Goal: Task Accomplishment & Management: Manage account settings

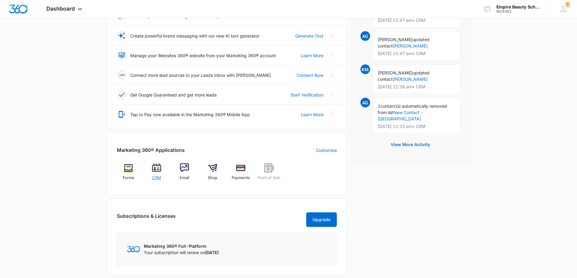
click at [151, 166] on div "CRM" at bounding box center [156, 173] width 23 height 21
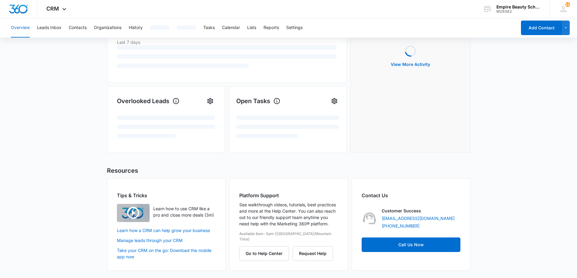
scroll to position [0, 0]
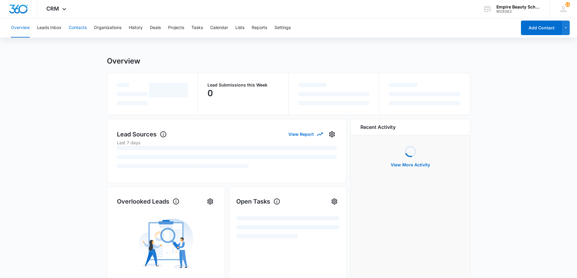
click at [79, 25] on button "Contacts" at bounding box center [78, 27] width 18 height 19
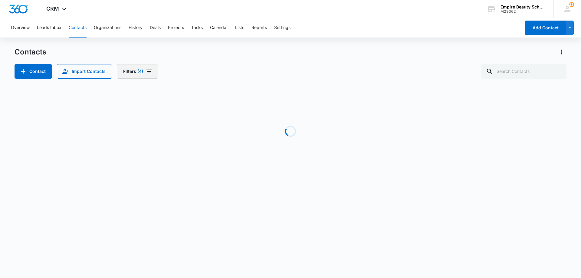
click at [146, 74] on icon "Filters" at bounding box center [149, 71] width 7 height 7
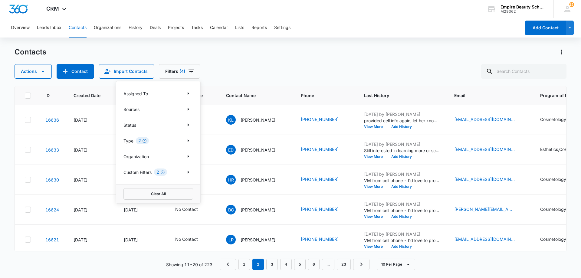
click at [144, 140] on icon "Clear" at bounding box center [145, 141] width 4 height 4
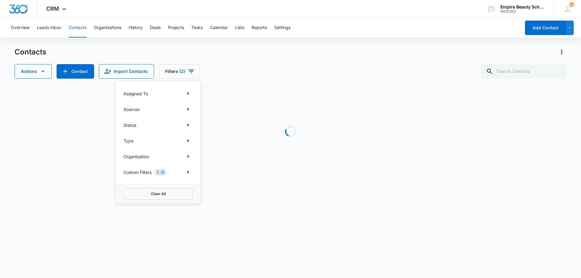
click at [163, 172] on icon "Clear" at bounding box center [162, 172] width 5 height 5
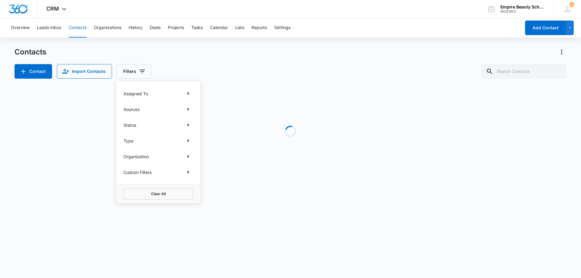
click at [301, 73] on div "Contact Import Contacts Filters Assigned To Sources Status Type Organization Cu…" at bounding box center [291, 71] width 552 height 15
click at [511, 74] on input "text" at bounding box center [523, 71] width 85 height 15
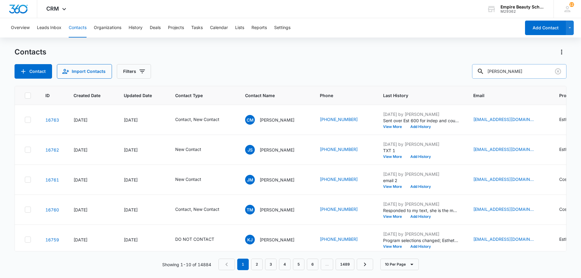
type input "[PERSON_NAME]"
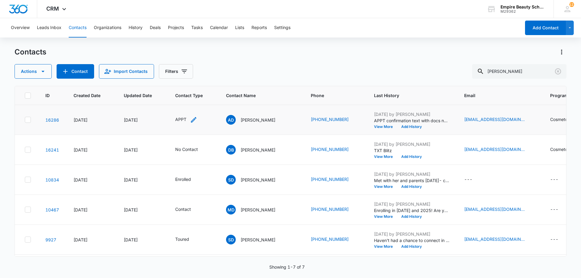
click at [192, 119] on icon "Contact Type - APPT - Select to Edit Field" at bounding box center [193, 119] width 7 height 7
click at [181, 81] on icon "Remove APPT" at bounding box center [183, 81] width 4 height 4
click at [183, 83] on div at bounding box center [182, 81] width 27 height 8
click at [181, 154] on div "Enrolled" at bounding box center [189, 151] width 53 height 11
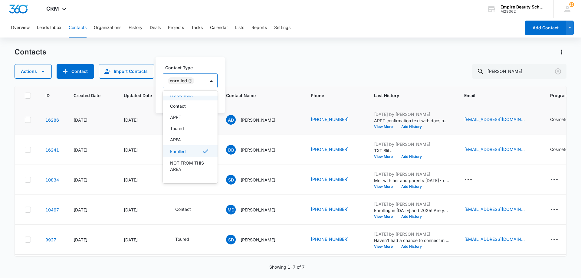
click at [189, 65] on label "Contact Type" at bounding box center [192, 67] width 55 height 6
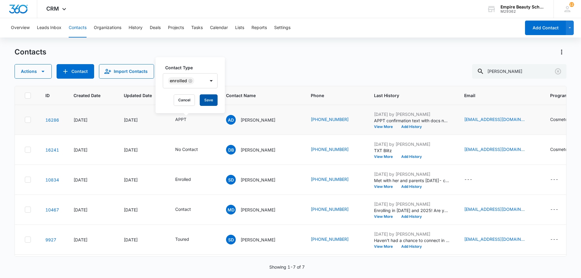
click at [207, 97] on button "Save" at bounding box center [209, 100] width 18 height 12
click at [399, 125] on button "Add History" at bounding box center [411, 127] width 29 height 4
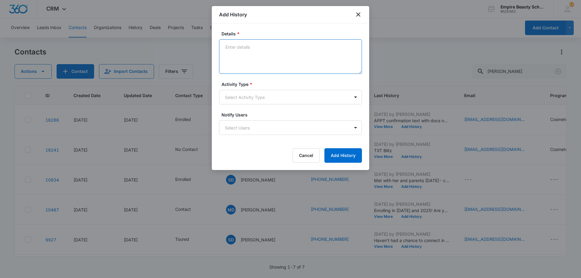
click at [302, 60] on textarea "Details *" at bounding box center [290, 56] width 143 height 35
type textarea "Enrolled in Feb COS EVES 2026"
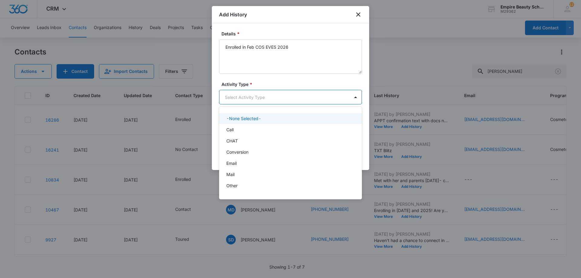
click at [283, 95] on body "CRM Apps Forms CRM Email Shop Payments POS Files Brand Settings Empire Beauty S…" at bounding box center [290, 139] width 581 height 278
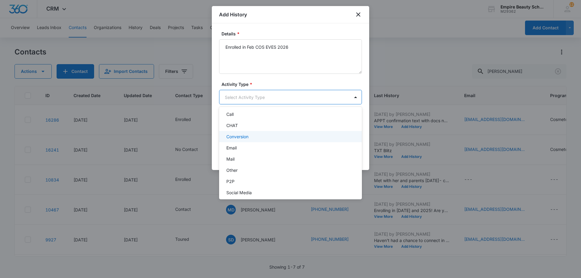
scroll to position [31, 0]
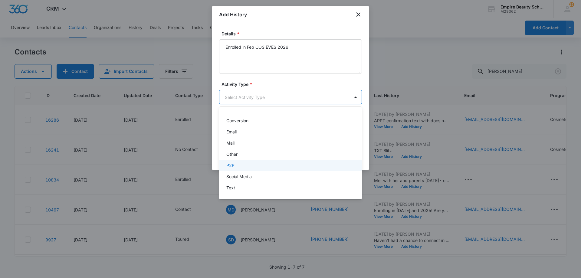
click at [242, 171] on div "P2P" at bounding box center [290, 165] width 143 height 11
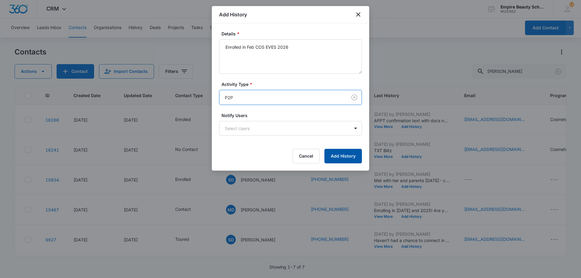
click at [334, 160] on button "Add History" at bounding box center [343, 156] width 38 height 15
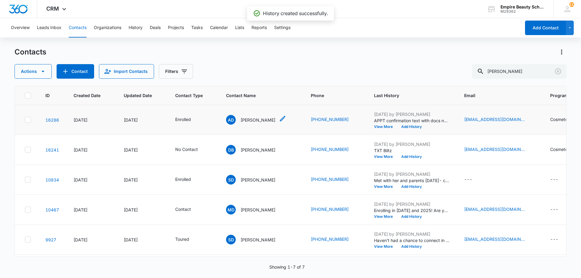
click at [251, 121] on p "[PERSON_NAME]" at bounding box center [258, 120] width 35 height 6
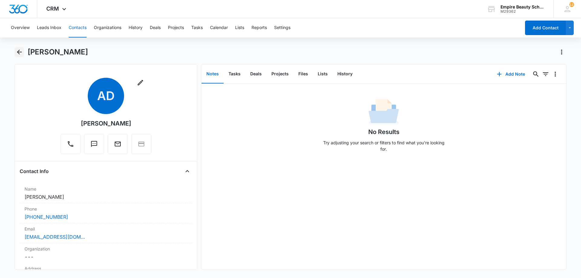
click at [18, 51] on icon "Back" at bounding box center [19, 52] width 5 height 5
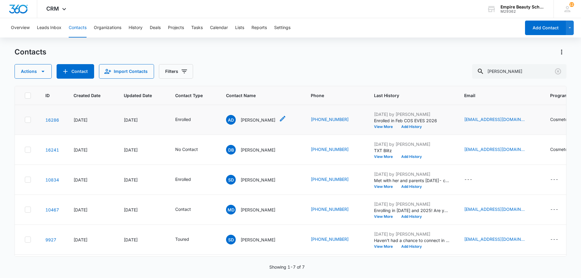
click at [250, 119] on p "[PERSON_NAME]" at bounding box center [258, 120] width 35 height 6
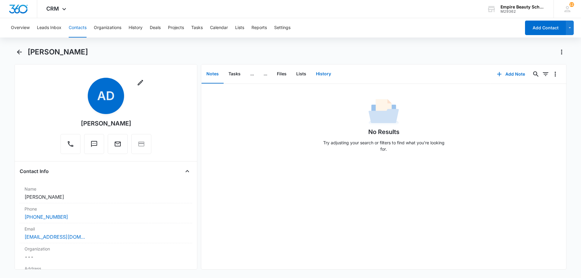
click at [319, 73] on button "History" at bounding box center [323, 74] width 25 height 19
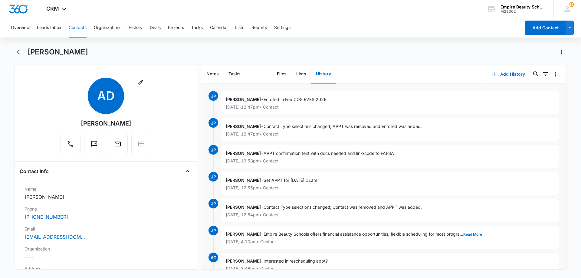
click at [26, 56] on div "[PERSON_NAME]" at bounding box center [291, 55] width 552 height 17
click at [20, 53] on icon "Back" at bounding box center [19, 51] width 7 height 7
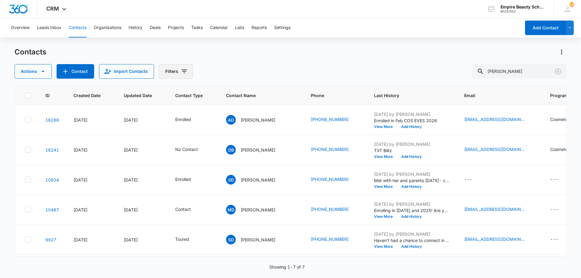
click at [181, 73] on icon "Filters" at bounding box center [184, 71] width 7 height 7
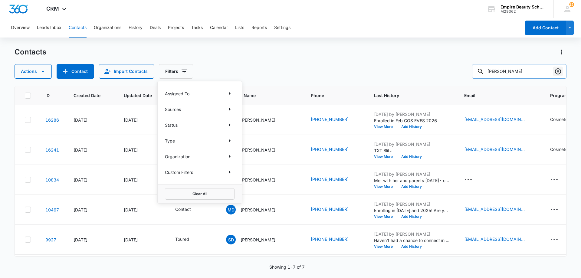
click at [562, 72] on button "Clear" at bounding box center [558, 72] width 10 height 10
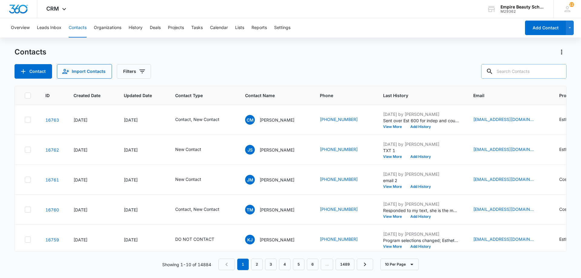
click at [424, 61] on div "Contacts Contact Import Contacts Filters" at bounding box center [291, 62] width 552 height 31
click at [140, 75] on icon "Filters" at bounding box center [142, 71] width 7 height 7
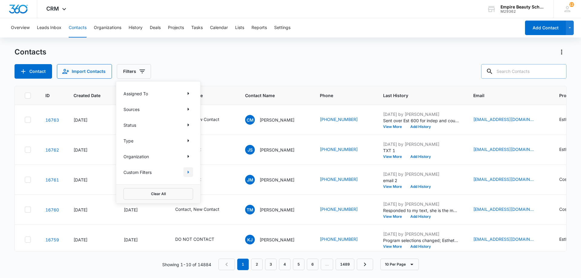
click at [189, 172] on icon "Show Custom Filters filters" at bounding box center [189, 172] width 2 height 3
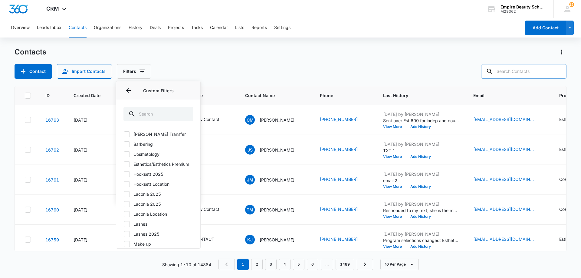
click at [155, 177] on label "Hooksett 2025" at bounding box center [159, 174] width 70 height 6
click at [124, 174] on input "Hooksett 2025" at bounding box center [124, 174] width 0 height 0
checkbox input "true"
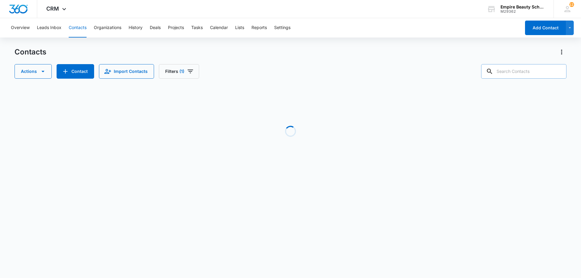
click at [237, 61] on div "Contacts Actions Contact Import Contacts Filters (1)" at bounding box center [291, 62] width 552 height 31
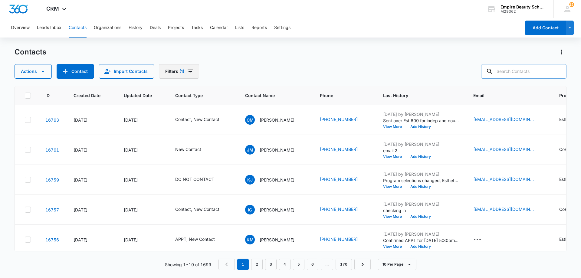
click at [190, 72] on icon "Filters" at bounding box center [190, 72] width 5 height 4
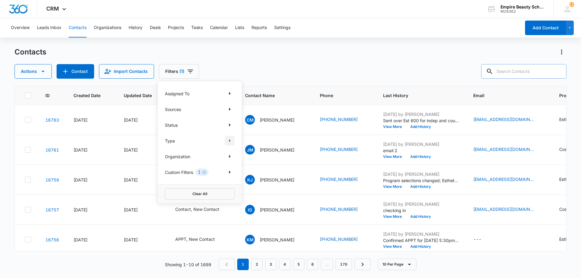
click at [228, 140] on icon "Show Type filters" at bounding box center [229, 140] width 7 height 7
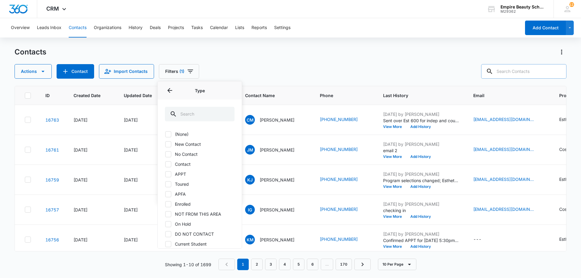
click at [176, 153] on label "No Contact" at bounding box center [200, 154] width 70 height 6
click at [165, 154] on input "No Contact" at bounding box center [165, 154] width 0 height 0
checkbox input "true"
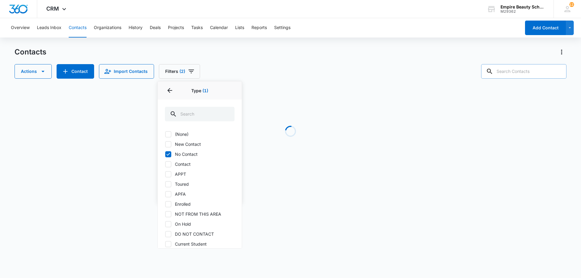
click at [174, 164] on label "Contact" at bounding box center [200, 164] width 70 height 6
click at [165, 164] on input "Contact" at bounding box center [165, 164] width 0 height 0
checkbox input "true"
click at [170, 89] on icon "Back" at bounding box center [169, 90] width 7 height 7
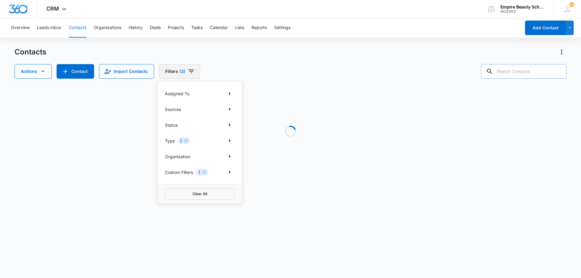
click at [181, 70] on span "(3)" at bounding box center [183, 71] width 6 height 4
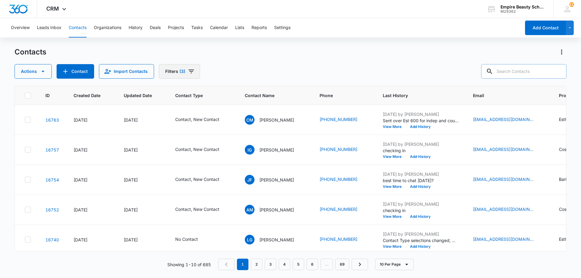
click at [186, 70] on button "Filters (3)" at bounding box center [179, 71] width 41 height 15
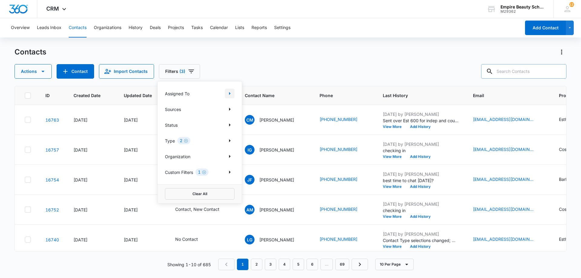
click at [230, 96] on icon "Show Assigned To filters" at bounding box center [229, 93] width 7 height 7
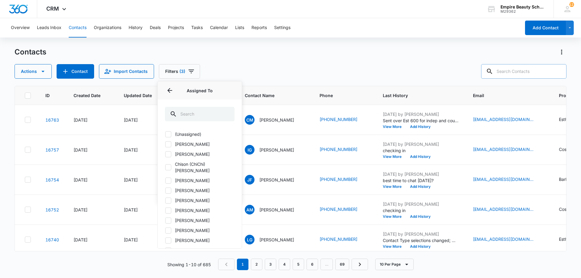
click at [167, 85] on div "Assigned To" at bounding box center [200, 90] width 84 height 18
click at [170, 89] on icon "Back" at bounding box center [169, 90] width 7 height 7
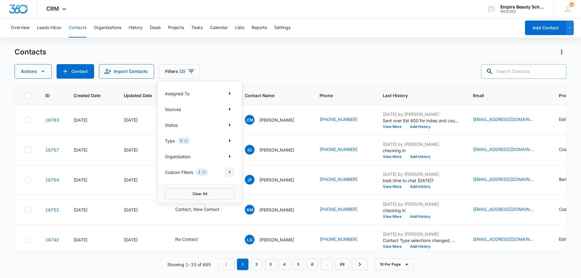
click at [230, 174] on icon "Show Custom Filters filters" at bounding box center [229, 172] width 7 height 7
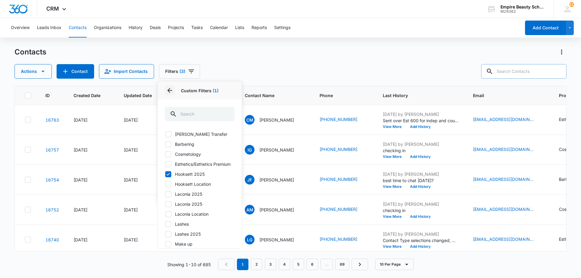
click at [171, 88] on icon "Back" at bounding box center [169, 90] width 7 height 7
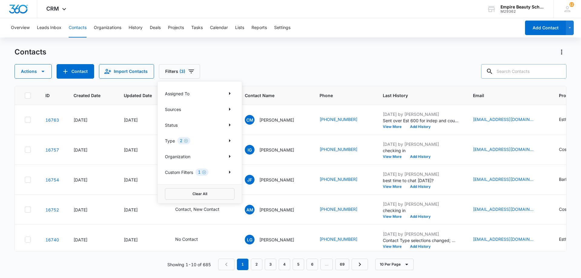
click at [186, 140] on icon "Clear" at bounding box center [186, 141] width 5 height 5
drag, startPoint x: 205, startPoint y: 171, endPoint x: 498, endPoint y: 65, distance: 311.9
click at [205, 172] on icon "Clear" at bounding box center [204, 172] width 5 height 5
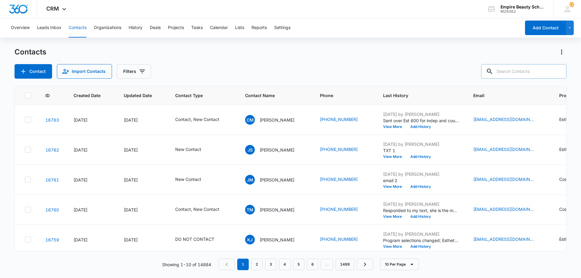
click at [516, 71] on input "text" at bounding box center [523, 71] width 85 height 15
type input "caidence"
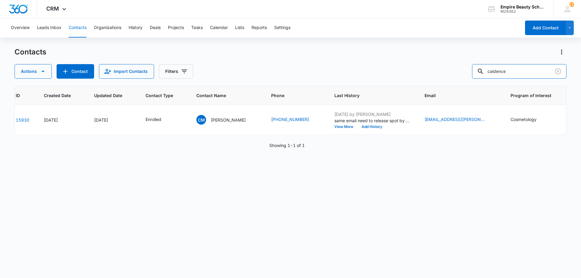
scroll to position [0, 33]
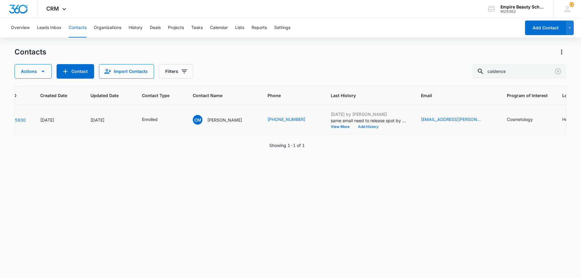
click at [368, 127] on button "Add History" at bounding box center [368, 127] width 29 height 4
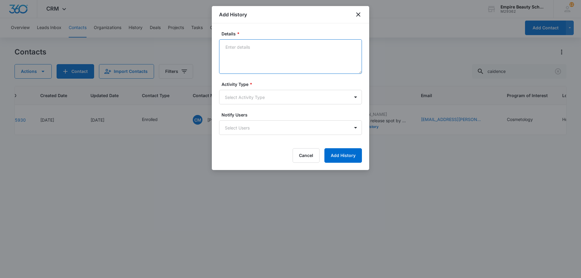
click at [260, 55] on textarea "Details *" at bounding box center [290, 56] width 143 height 35
click at [263, 61] on textarea "Details *" at bounding box center [290, 56] width 143 height 35
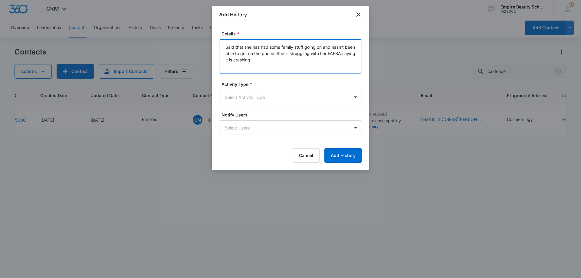
click at [291, 66] on textarea "Said that she has had some family stuff going on and hasn't been able to get on…" at bounding box center [290, 56] width 143 height 35
type textarea "Said that she has had some family stuff going on and hasn't been able to get on…"
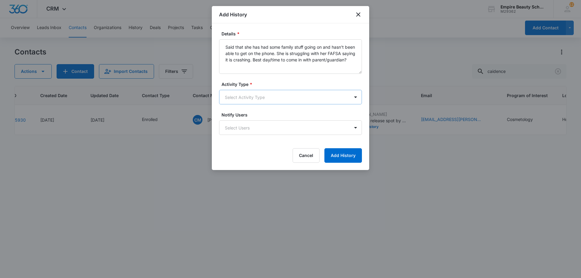
click at [321, 91] on body "CRM Apps Forms CRM Email Shop Payments POS Files Brand Settings Empire Beauty S…" at bounding box center [290, 139] width 581 height 278
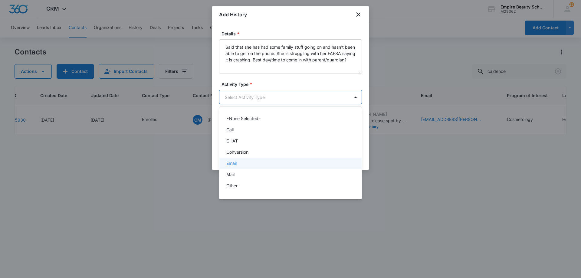
scroll to position [31, 0]
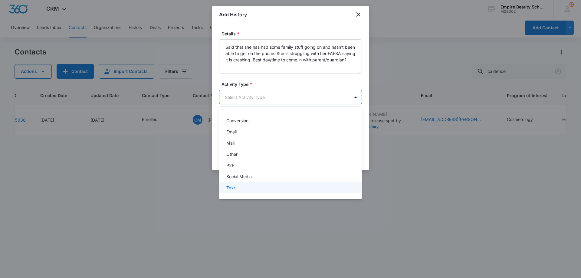
click at [254, 185] on div "Text" at bounding box center [289, 188] width 127 height 6
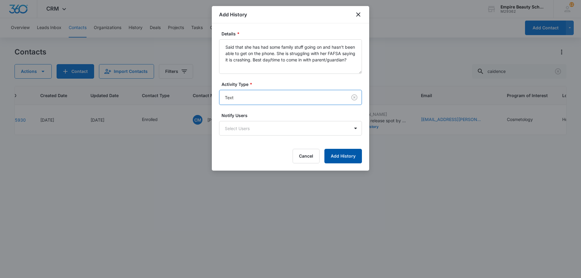
click at [348, 161] on button "Add History" at bounding box center [343, 156] width 38 height 15
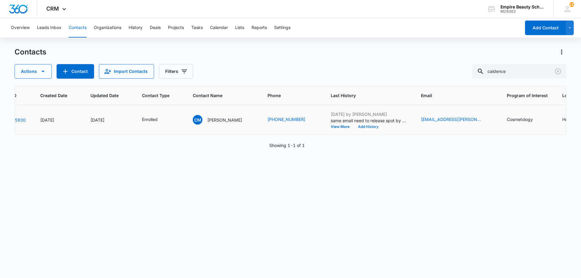
click at [373, 125] on button "Add History" at bounding box center [368, 127] width 29 height 4
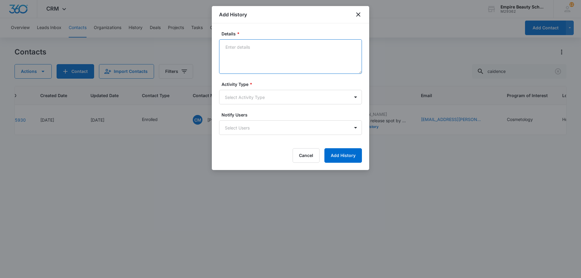
click at [247, 57] on textarea "Details *" at bounding box center [290, 56] width 143 height 35
click at [297, 52] on textarea "Set FA APPT for" at bounding box center [290, 56] width 143 height 35
type textarea "Set FA APPT for [DATE] 10am"
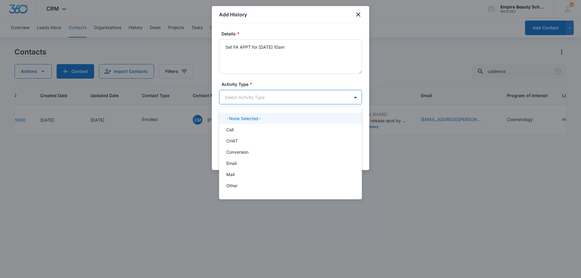
click at [271, 101] on body "CRM Apps Forms CRM Email Shop Payments POS Files Brand Settings Empire Beauty S…" at bounding box center [290, 139] width 581 height 278
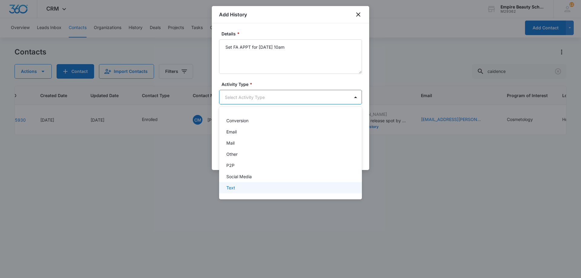
click at [241, 186] on div "Text" at bounding box center [289, 188] width 127 height 6
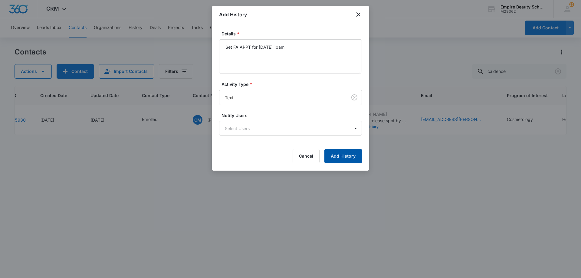
click at [346, 154] on button "Add History" at bounding box center [343, 156] width 38 height 15
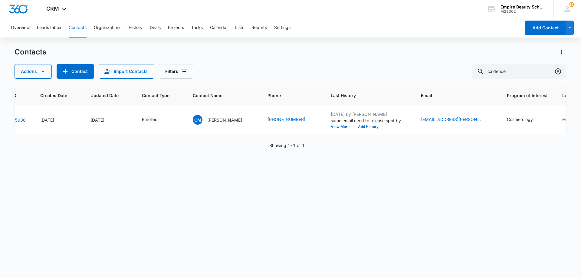
click at [556, 74] on icon "Clear" at bounding box center [558, 71] width 7 height 7
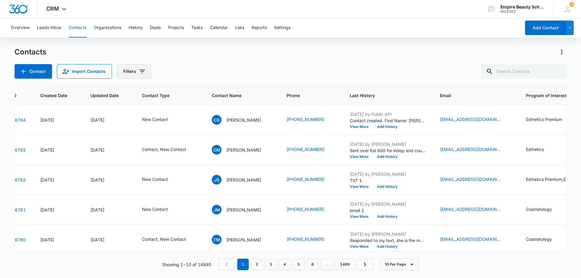
click at [140, 73] on icon "Filters" at bounding box center [142, 71] width 7 height 7
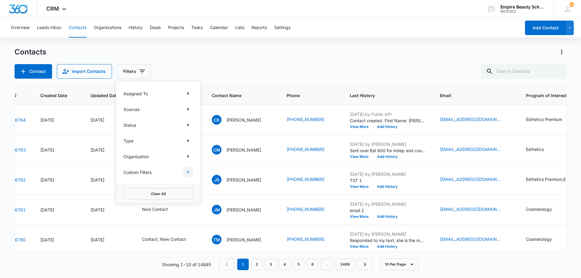
click at [184, 175] on button "Show Custom Filters filters" at bounding box center [188, 172] width 10 height 10
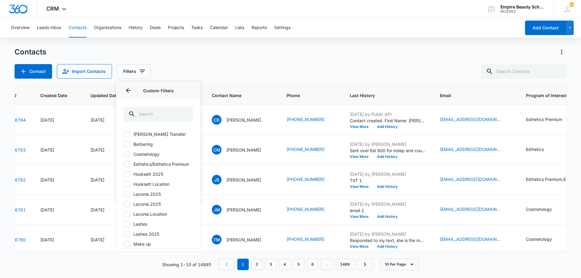
click at [156, 177] on label "Hooksett 2025" at bounding box center [159, 174] width 70 height 6
click at [124, 174] on input "Hooksett 2025" at bounding box center [124, 174] width 0 height 0
checkbox input "true"
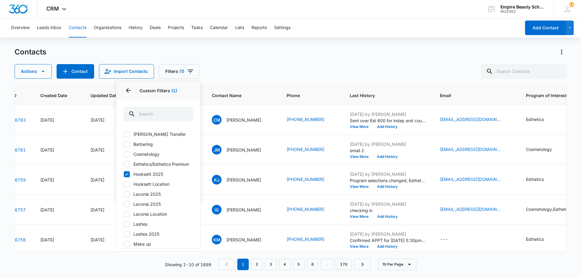
click at [157, 155] on label "Cosmetology" at bounding box center [159, 154] width 70 height 6
click at [124, 154] on input "Cosmetology" at bounding box center [124, 154] width 0 height 0
checkbox input "true"
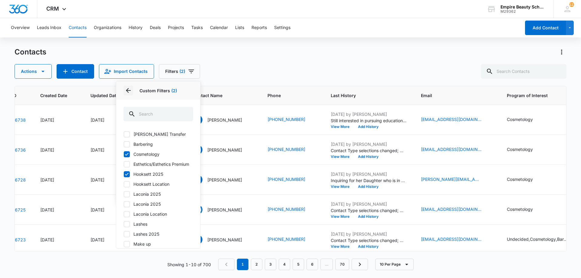
click at [131, 91] on icon "Back" at bounding box center [128, 90] width 7 height 7
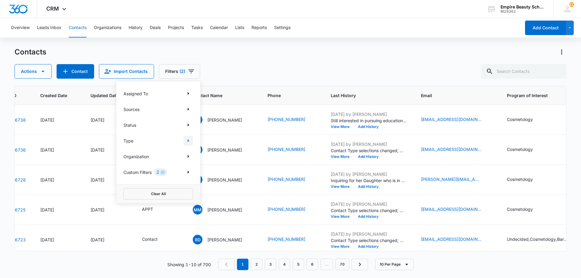
click at [186, 139] on icon "Show Type filters" at bounding box center [188, 140] width 7 height 7
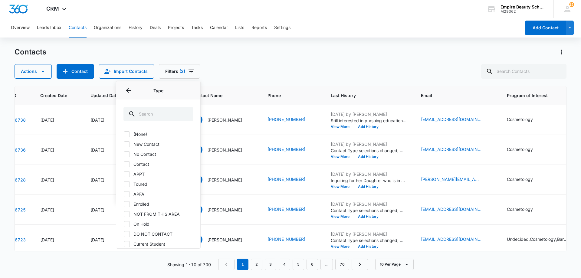
click at [145, 154] on label "No Contact" at bounding box center [159, 154] width 70 height 6
click at [124, 154] on input "No Contact" at bounding box center [124, 154] width 0 height 0
checkbox input "true"
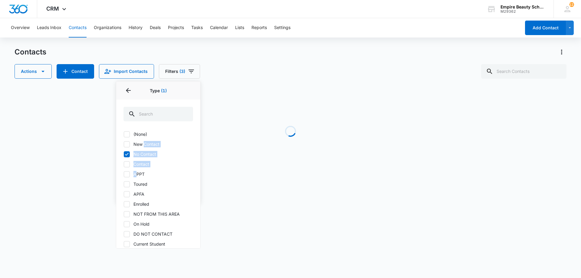
drag, startPoint x: 143, startPoint y: 144, endPoint x: 137, endPoint y: 173, distance: 29.9
click at [137, 173] on div "(None) New Contact No Contact Contact APPT Toured APFA Enrolled NOT FROM THIS A…" at bounding box center [159, 209] width 70 height 156
click at [132, 165] on label "Contact" at bounding box center [159, 164] width 70 height 6
click at [124, 164] on input "Contact" at bounding box center [124, 164] width 0 height 0
checkbox input "true"
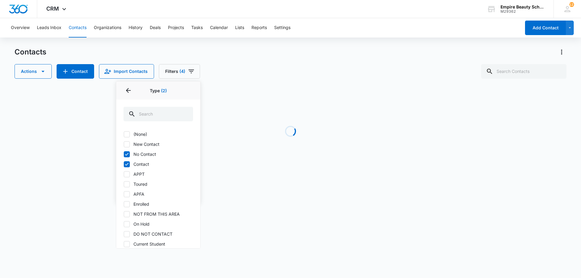
click at [242, 61] on div "Contacts Actions Contact Import Contacts Filters (4) Assigned To Sources Status…" at bounding box center [291, 62] width 552 height 31
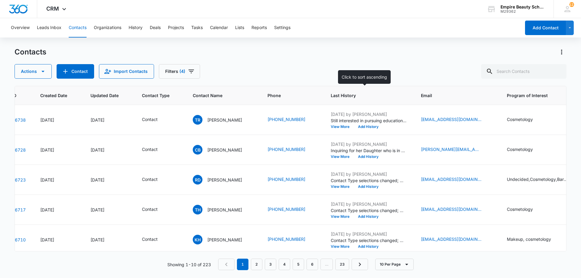
click at [346, 99] on th "Last History" at bounding box center [369, 95] width 90 height 19
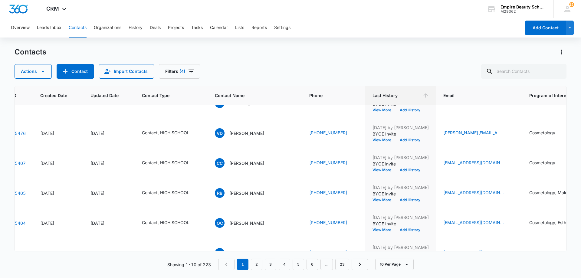
scroll to position [0, 33]
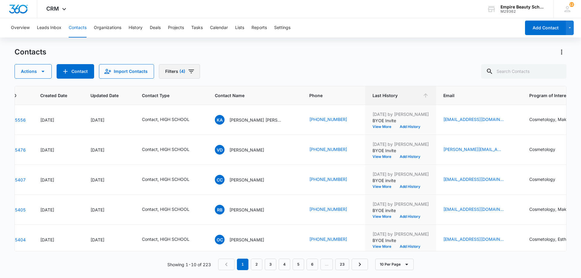
click at [189, 68] on icon "Filters" at bounding box center [191, 71] width 7 height 7
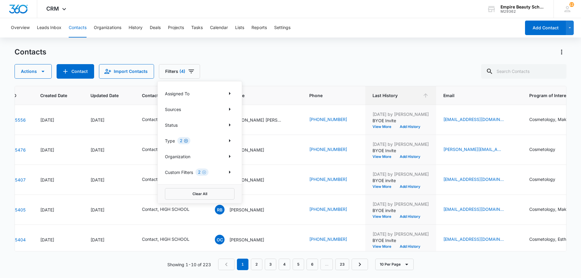
click at [186, 143] on icon "Clear" at bounding box center [186, 141] width 4 height 4
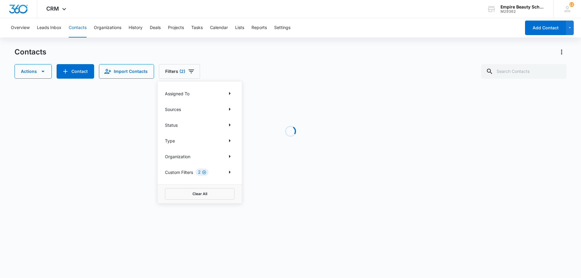
click at [204, 172] on icon "Clear" at bounding box center [204, 172] width 5 height 5
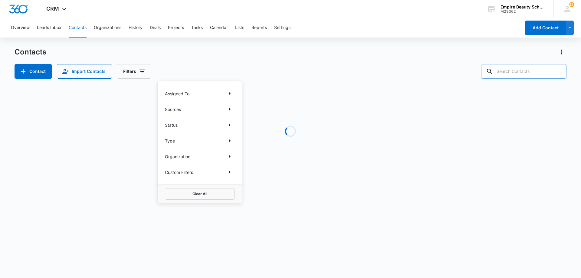
click at [520, 72] on input "text" at bounding box center [523, 71] width 85 height 15
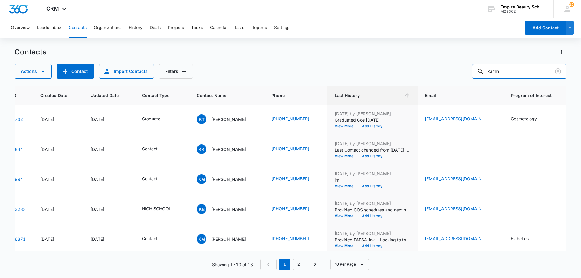
scroll to position [121, 33]
drag, startPoint x: 509, startPoint y: 73, endPoint x: 459, endPoint y: 72, distance: 50.6
click at [459, 72] on div "Actions Contact Import Contacts Filters kaitlin" at bounding box center [291, 71] width 552 height 15
type input "5047"
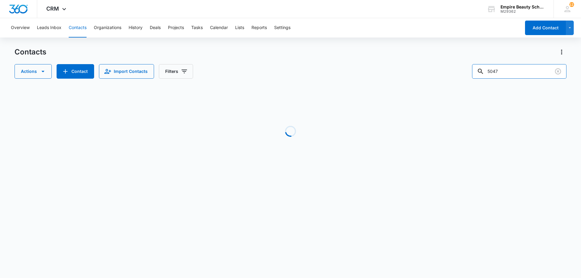
scroll to position [0, 33]
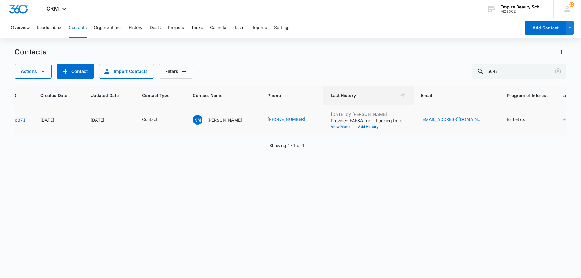
click at [343, 126] on button "View More" at bounding box center [342, 127] width 23 height 4
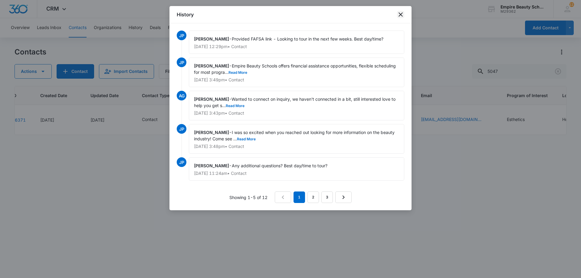
click at [401, 16] on icon "close" at bounding box center [400, 14] width 7 height 7
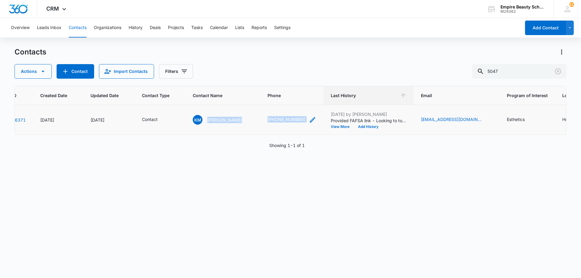
drag, startPoint x: 207, startPoint y: 120, endPoint x: 299, endPoint y: 119, distance: 92.6
click at [304, 119] on tr "16371 [DATE] [DATE] Contact KM [PERSON_NAME] (978) 569-5047 [DATE] by [PERSON_N…" at bounding box center [392, 120] width 821 height 30
copy tr "[PERSON_NAME] [PHONE_NUMBER]"
click at [367, 127] on button "Add History" at bounding box center [368, 127] width 29 height 4
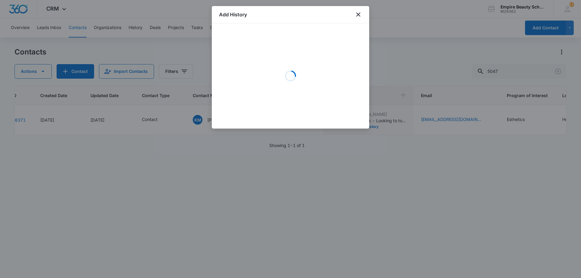
click at [274, 64] on div "Loading" at bounding box center [290, 76] width 143 height 91
click at [260, 61] on div "Loading" at bounding box center [290, 76] width 143 height 91
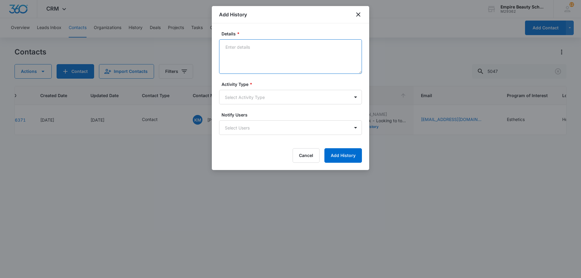
click at [260, 61] on textarea "Details *" at bounding box center [290, 56] width 143 height 35
type textarea "9/24 works best - Best time that day?"
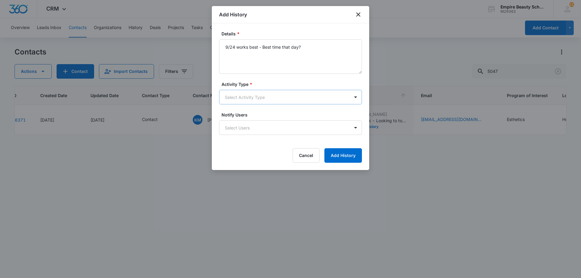
click at [258, 91] on div "Activity Type * Select Activity Type" at bounding box center [290, 92] width 143 height 23
click at [257, 96] on body "CRM Apps Forms CRM Email Shop Payments POS Files Brand Settings Empire Beauty S…" at bounding box center [290, 139] width 581 height 278
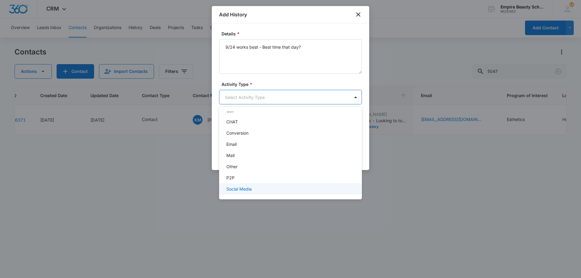
scroll to position [31, 0]
click at [250, 184] on div "Text" at bounding box center [290, 187] width 143 height 11
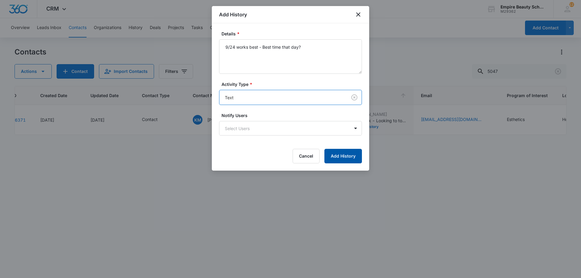
click at [341, 154] on button "Add History" at bounding box center [343, 156] width 38 height 15
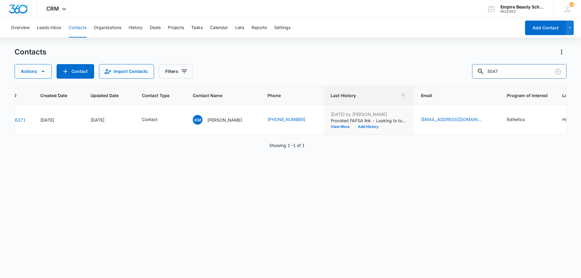
drag, startPoint x: 488, startPoint y: 64, endPoint x: 391, endPoint y: 71, distance: 96.5
click at [395, 70] on div "Actions Contact Import Contacts Filters 5047" at bounding box center [291, 71] width 552 height 15
type input "[PERSON_NAME]"
click at [369, 127] on button "Add History" at bounding box center [367, 127] width 29 height 4
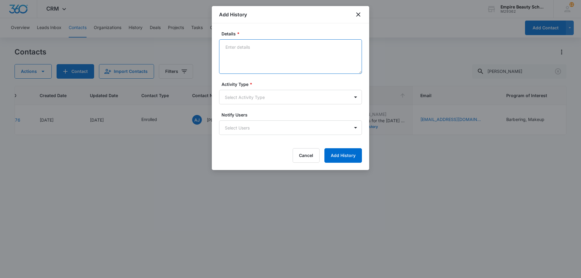
click at [246, 56] on textarea "Details *" at bounding box center [290, 56] width 143 height 35
click at [255, 55] on textarea "[PERSON_NAME] is thinking about moving to the NOV start due to saying up some" at bounding box center [290, 56] width 143 height 35
type textarea "[PERSON_NAME] is thinking about moving to the NOV start due to saying up some m…"
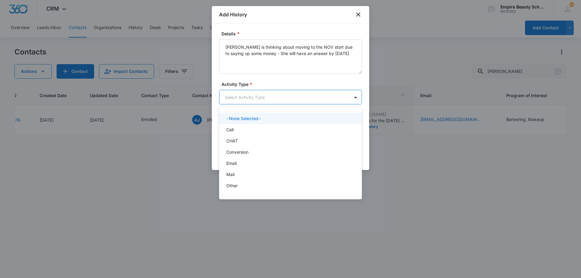
drag, startPoint x: 243, startPoint y: 93, endPoint x: 241, endPoint y: 115, distance: 22.8
click at [243, 94] on body "CRM Apps Forms CRM Email Shop Payments POS Files Brand Settings Empire Beauty S…" at bounding box center [290, 139] width 581 height 278
click at [238, 130] on div "Call" at bounding box center [289, 130] width 127 height 6
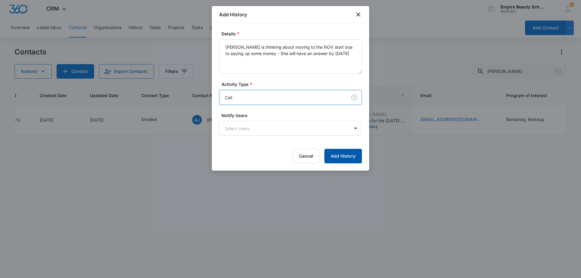
click at [338, 159] on button "Add History" at bounding box center [343, 156] width 38 height 15
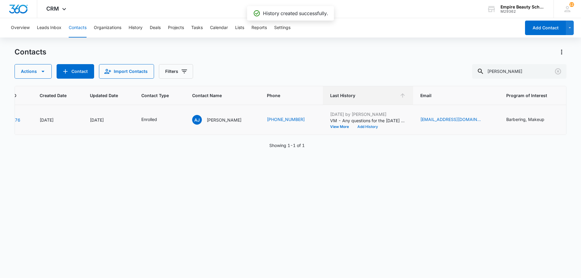
click at [367, 125] on button "Add History" at bounding box center [367, 127] width 29 height 4
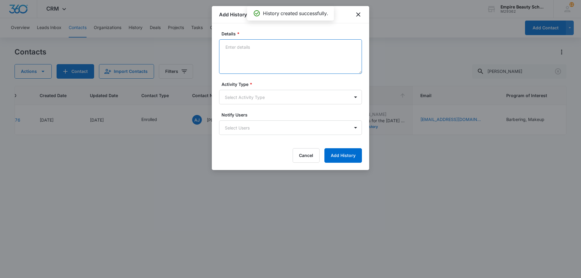
click at [286, 60] on textarea "Details *" at bounding box center [290, 56] width 143 height 35
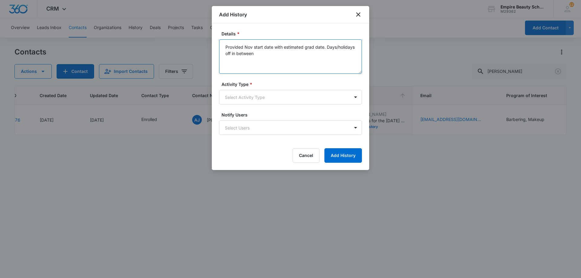
click at [238, 53] on textarea "Provided Nov start date with estimated grad date. Days/holidays off in between" at bounding box center [290, 56] width 143 height 35
click at [266, 64] on textarea "Provided Nov start date with estimated grad date. Days/holidays off inbetween" at bounding box center [290, 56] width 143 height 35
type textarea "Provided Nov start date with estimated grad date. Days/holidays off inbetween"
click at [266, 105] on form "Details * Provided Nov start date with estimated grad date. Days/holidays off i…" at bounding box center [290, 97] width 143 height 132
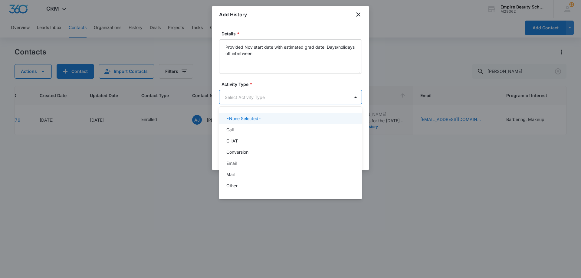
click at [266, 96] on body "CRM Apps Forms CRM Email Shop Payments POS Files Brand Settings Empire Beauty S…" at bounding box center [290, 139] width 581 height 278
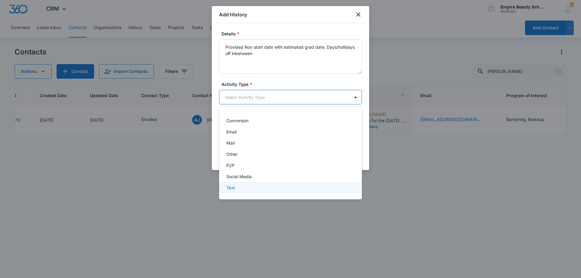
click at [248, 186] on div "Text" at bounding box center [289, 188] width 127 height 6
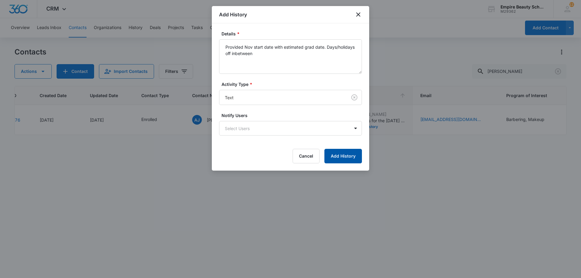
click at [343, 159] on button "Add History" at bounding box center [343, 156] width 38 height 15
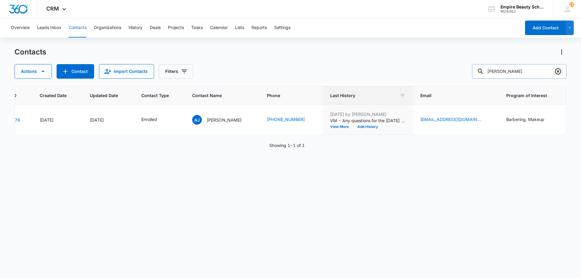
click at [559, 72] on icon "Clear" at bounding box center [558, 71] width 7 height 7
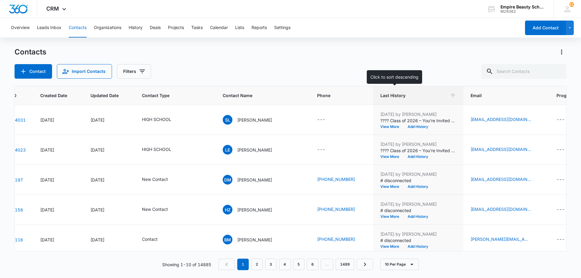
click at [381, 89] on th "Last History" at bounding box center [418, 95] width 90 height 19
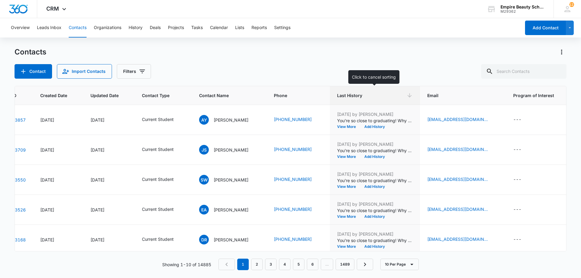
drag, startPoint x: 373, startPoint y: 90, endPoint x: 376, endPoint y: 95, distance: 6.2
click at [373, 89] on th "Last History" at bounding box center [375, 95] width 90 height 19
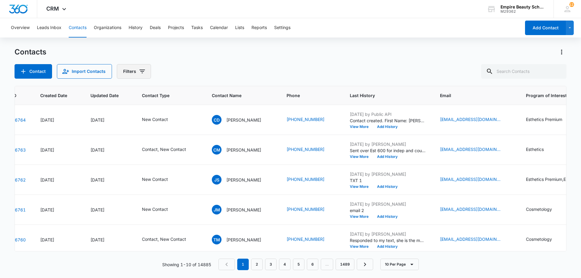
click at [142, 75] on icon "Filters" at bounding box center [142, 71] width 7 height 7
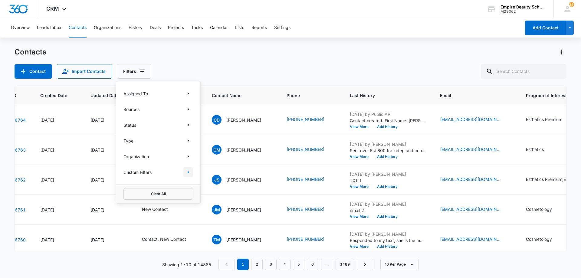
click at [184, 171] on button "Show Custom Filters filters" at bounding box center [188, 172] width 10 height 10
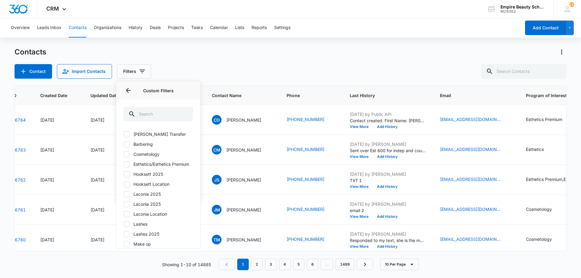
click at [152, 177] on label "Hooksett 2025" at bounding box center [159, 174] width 70 height 6
click at [124, 174] on input "Hooksett 2025" at bounding box center [124, 174] width 0 height 0
checkbox input "true"
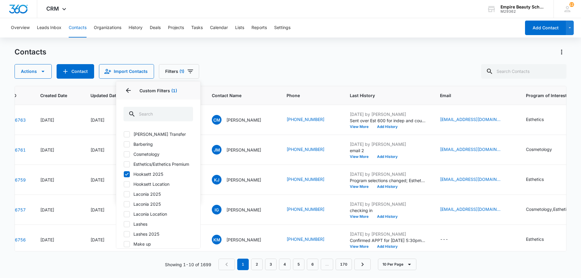
click at [133, 154] on label "Cosmetology" at bounding box center [159, 154] width 70 height 6
click at [124, 154] on input "Cosmetology" at bounding box center [124, 154] width 0 height 0
checkbox input "true"
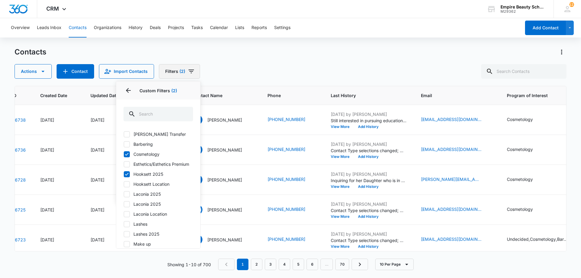
click at [191, 73] on icon "Filters" at bounding box center [191, 71] width 7 height 7
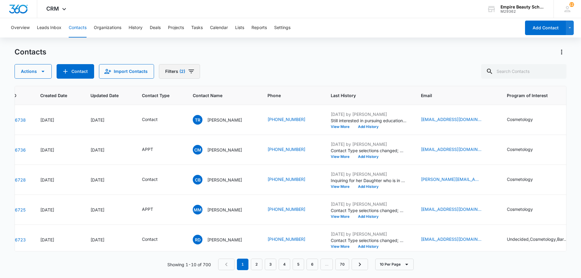
click at [191, 73] on icon "Filters" at bounding box center [191, 71] width 7 height 7
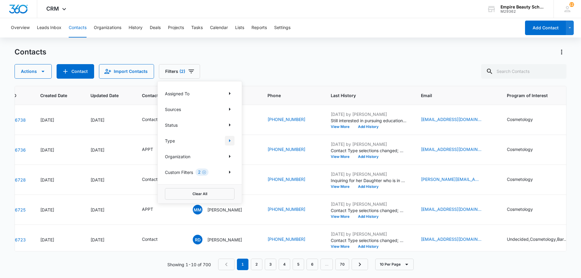
click at [231, 140] on icon "Show Type filters" at bounding box center [229, 140] width 7 height 7
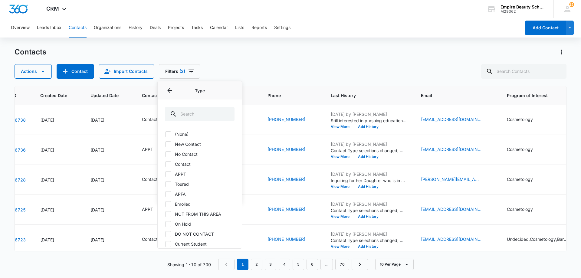
click at [191, 154] on label "No Contact" at bounding box center [200, 154] width 70 height 6
click at [165, 154] on input "No Contact" at bounding box center [165, 154] width 0 height 0
checkbox input "true"
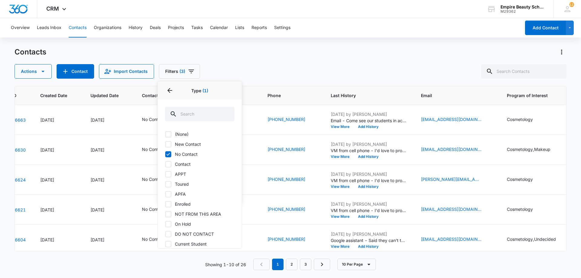
click at [181, 163] on label "Contact" at bounding box center [200, 164] width 70 height 6
click at [165, 164] on input "Contact" at bounding box center [165, 164] width 0 height 0
checkbox input "true"
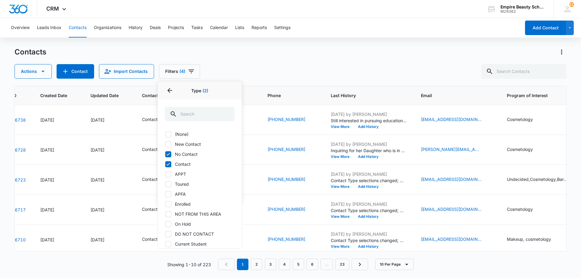
click at [263, 79] on div "Contacts Actions Contact Import Contacts Filters (4) Assigned To Sources Status…" at bounding box center [291, 162] width 552 height 230
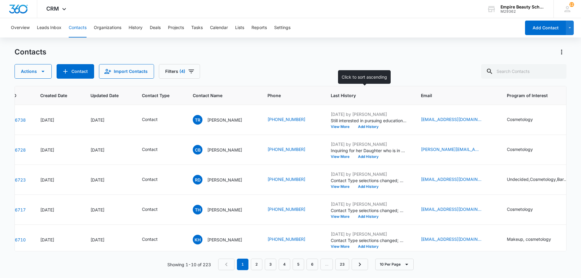
click at [335, 97] on span "Last History" at bounding box center [364, 95] width 67 height 6
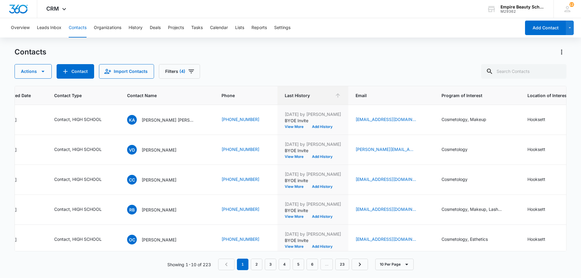
scroll to position [0, 124]
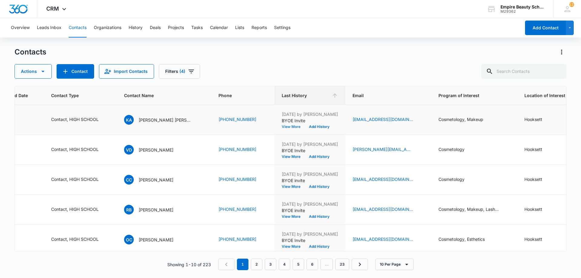
click at [290, 127] on button "View More" at bounding box center [293, 127] width 23 height 4
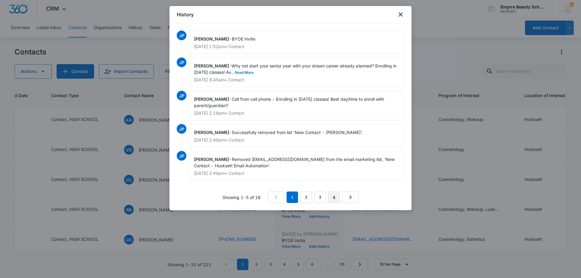
click at [337, 197] on link "4" at bounding box center [334, 198] width 12 height 12
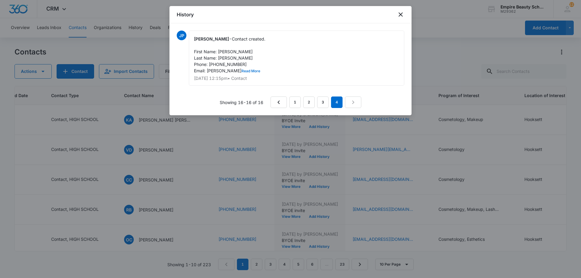
click at [242, 71] on button "Read More" at bounding box center [251, 71] width 19 height 4
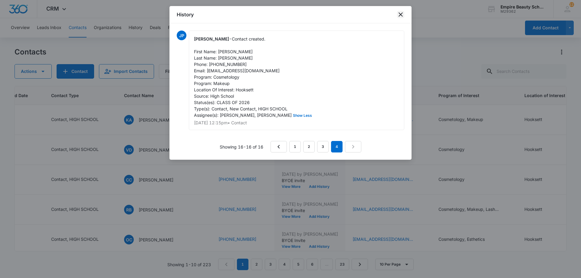
click at [401, 13] on icon "close" at bounding box center [400, 14] width 7 height 7
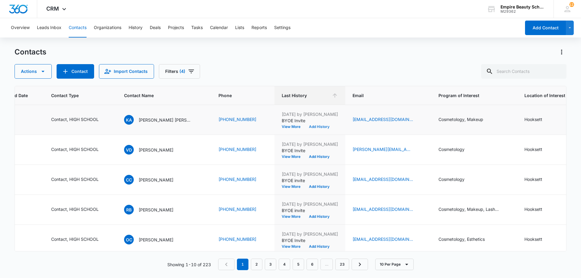
click at [325, 127] on button "Add History" at bounding box center [319, 127] width 29 height 4
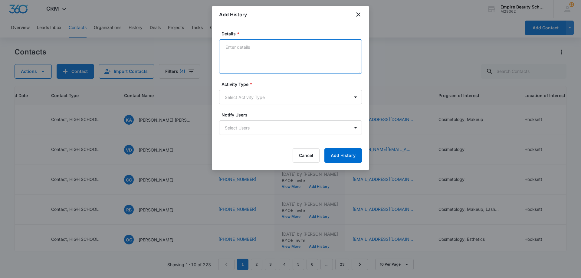
paste textarea "Imagine yourself behind the chair, learning hands-on, and building the skills f…"
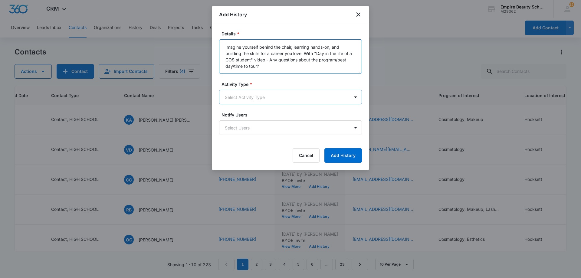
type textarea "Imagine yourself behind the chair, learning hands-on, and building the skills f…"
click at [253, 91] on body "CRM Apps Forms CRM Email Shop Payments POS Files Brand Settings Empire Beauty S…" at bounding box center [290, 139] width 581 height 278
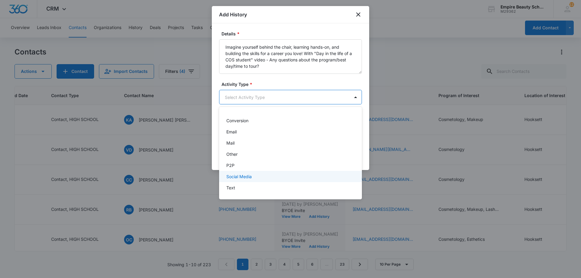
scroll to position [31, 0]
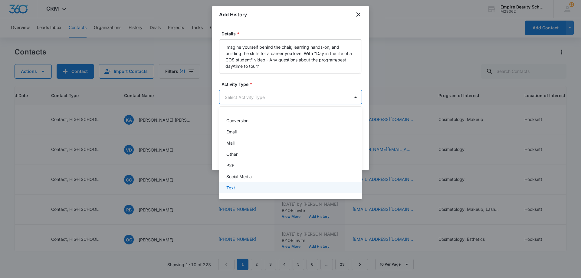
click at [241, 189] on div "Text" at bounding box center [289, 188] width 127 height 6
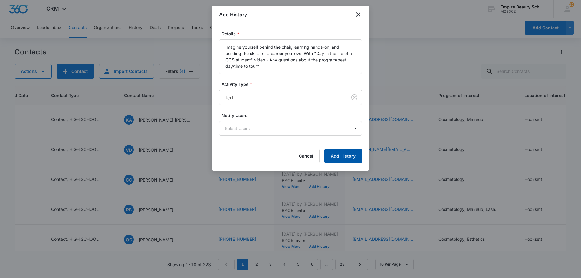
click at [337, 155] on button "Add History" at bounding box center [343, 156] width 38 height 15
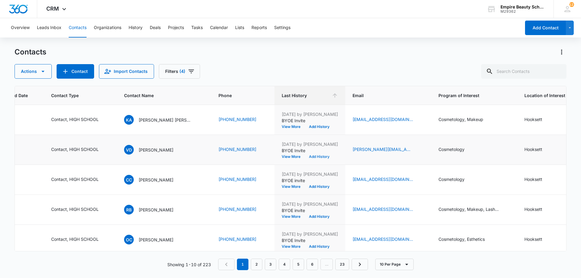
click at [314, 156] on button "Add History" at bounding box center [319, 157] width 29 height 4
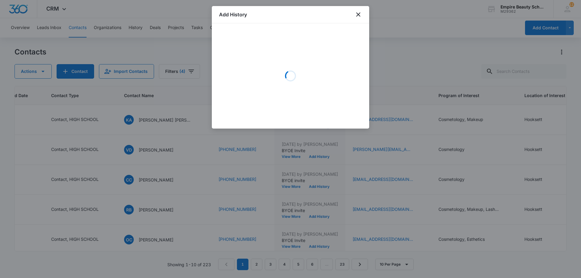
drag, startPoint x: 260, startPoint y: 57, endPoint x: 246, endPoint y: 52, distance: 15.2
click at [246, 52] on div "Loading" at bounding box center [290, 76] width 143 height 91
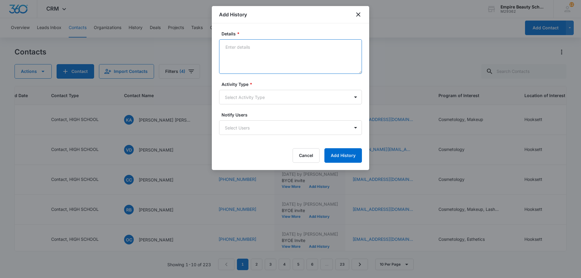
paste textarea "Imagine yourself behind the chair, learning hands-on, and building the skills f…"
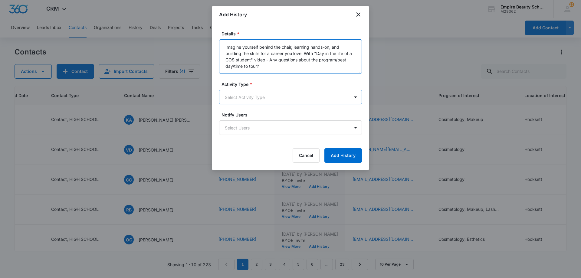
type textarea "Imagine yourself behind the chair, learning hands-on, and building the skills f…"
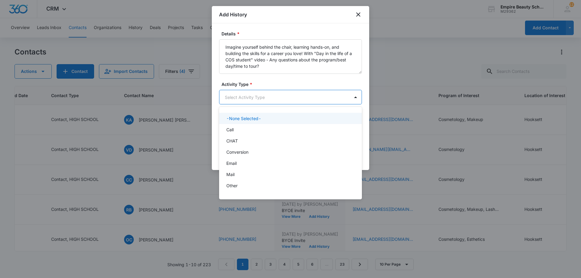
click at [253, 98] on body "CRM Apps Forms CRM Email Shop Payments POS Files Brand Settings Empire Beauty S…" at bounding box center [290, 139] width 581 height 278
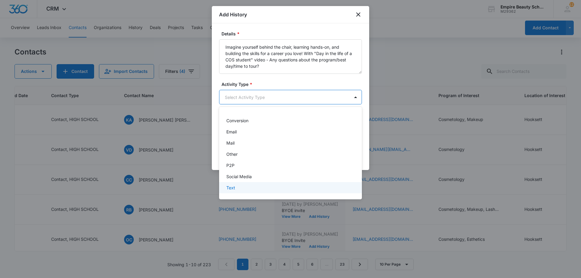
click at [242, 188] on div "Text" at bounding box center [289, 188] width 127 height 6
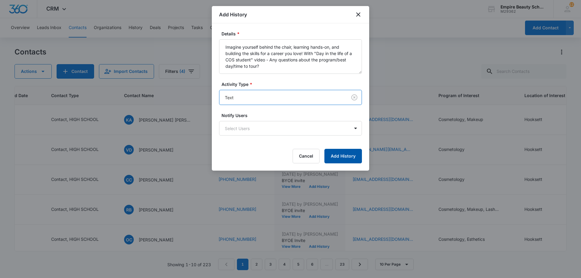
click at [351, 153] on button "Add History" at bounding box center [343, 156] width 38 height 15
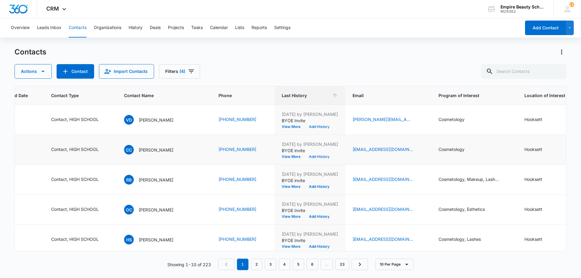
scroll to position [30, 124]
click at [315, 156] on button "Add History" at bounding box center [319, 157] width 29 height 4
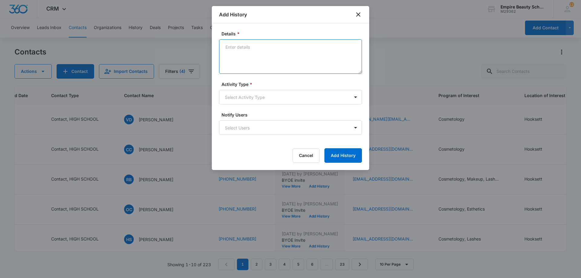
paste textarea "Imagine yourself behind the chair, learning hands-on, and building the skills f…"
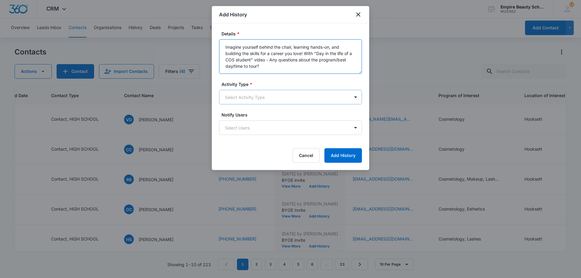
type textarea "Imagine yourself behind the chair, learning hands-on, and building the skills f…"
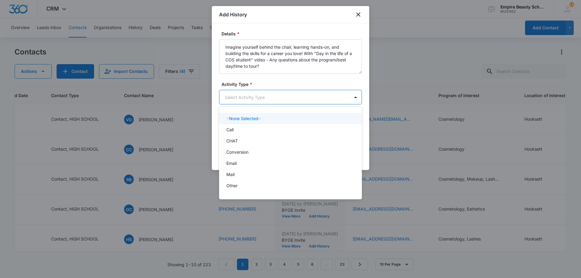
click at [262, 94] on body "CRM Apps Forms CRM Email Shop Payments POS Files Brand Settings Empire Beauty S…" at bounding box center [290, 139] width 581 height 278
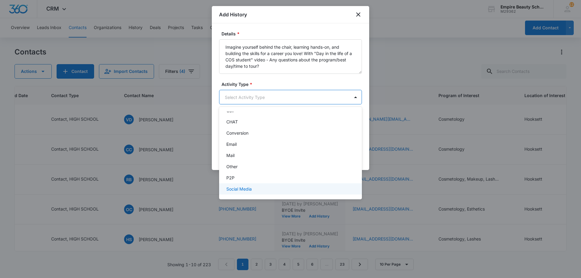
scroll to position [31, 0]
click at [232, 189] on p "Text" at bounding box center [230, 188] width 9 height 6
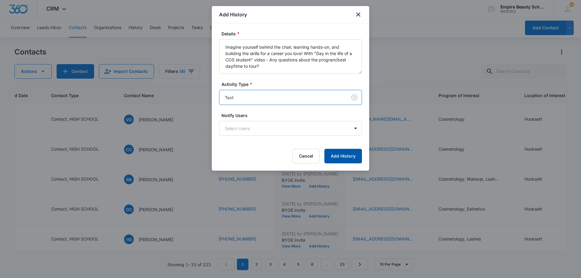
click at [338, 150] on button "Add History" at bounding box center [343, 156] width 38 height 15
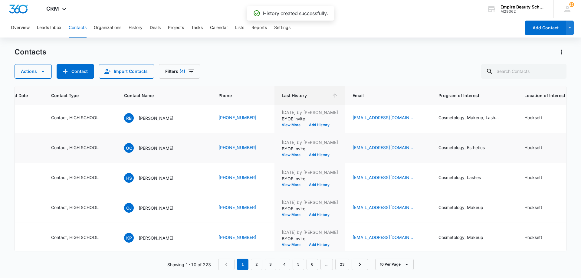
scroll to position [91, 124]
click at [316, 125] on button "Add History" at bounding box center [319, 126] width 29 height 4
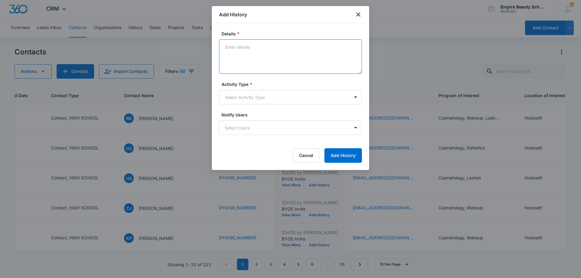
paste textarea "Imagine yourself behind the chair, learning hands-on, and building the skills f…"
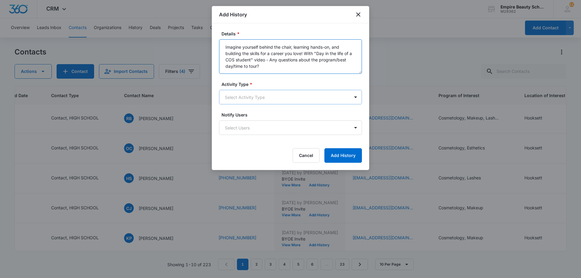
type textarea "Imagine yourself behind the chair, learning hands-on, and building the skills f…"
click at [273, 103] on body "CRM Apps Forms CRM Email Shop Payments POS Files Brand Settings Empire Beauty S…" at bounding box center [290, 139] width 581 height 278
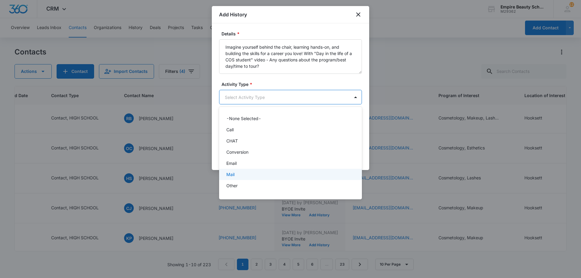
scroll to position [31, 0]
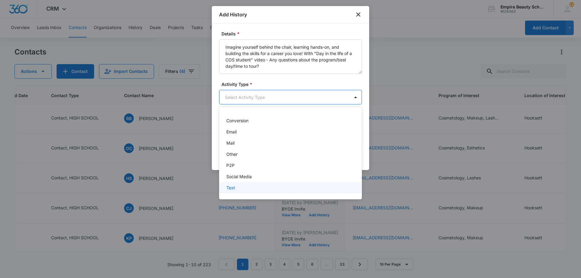
click at [235, 184] on div "Text" at bounding box center [290, 187] width 143 height 11
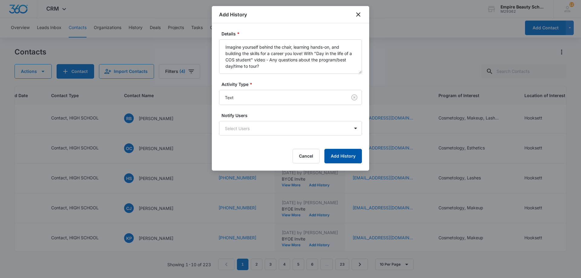
click at [345, 150] on button "Add History" at bounding box center [343, 156] width 38 height 15
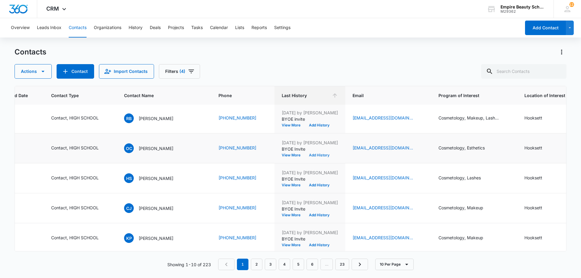
click at [317, 156] on button "Add History" at bounding box center [319, 155] width 29 height 4
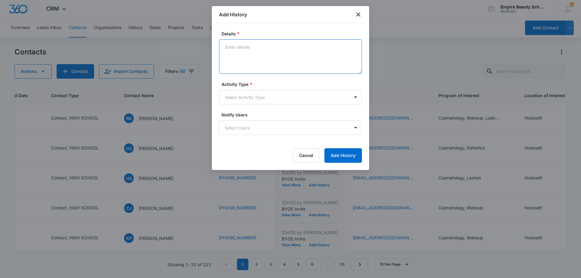
paste textarea "Imagine yourself behind the chair, learning hands-on, and building the skills f…"
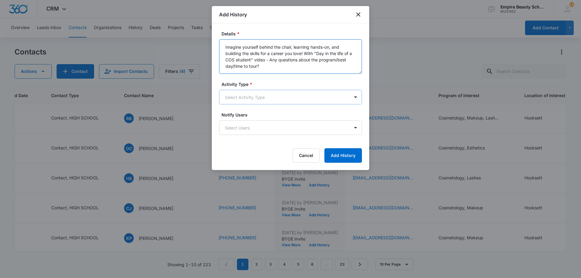
type textarea "Imagine yourself behind the chair, learning hands-on, and building the skills f…"
click at [272, 98] on body "CRM Apps Forms CRM Email Shop Payments POS Files Brand Settings Empire Beauty S…" at bounding box center [290, 139] width 581 height 278
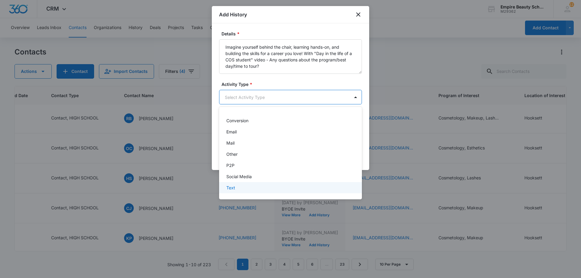
click at [237, 188] on div "Text" at bounding box center [289, 188] width 127 height 6
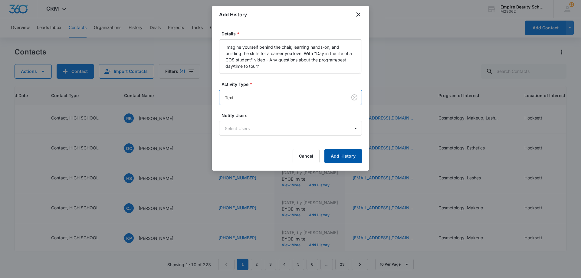
click at [345, 151] on button "Add History" at bounding box center [343, 156] width 38 height 15
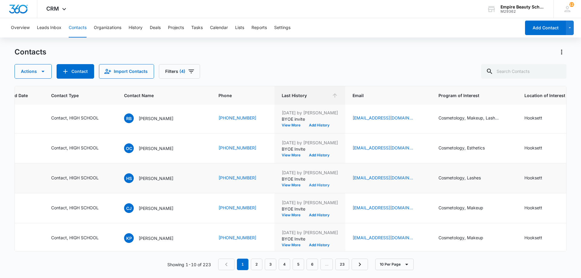
click at [306, 186] on button "Add History" at bounding box center [319, 185] width 29 height 4
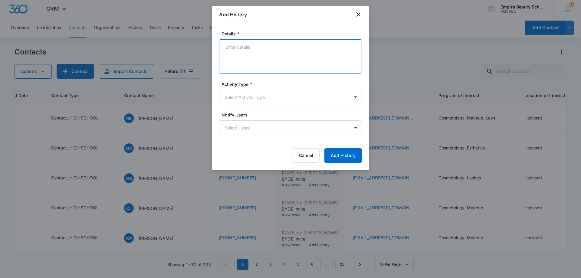
paste textarea "Imagine yourself behind the chair, learning hands-on, and building the skills f…"
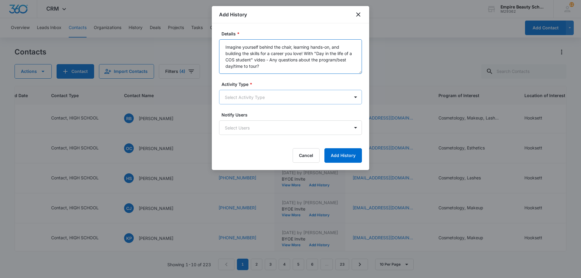
type textarea "Imagine yourself behind the chair, learning hands-on, and building the skills f…"
click at [270, 100] on body "CRM Apps Forms CRM Email Shop Payments POS Files Brand Settings Empire Beauty S…" at bounding box center [290, 139] width 581 height 278
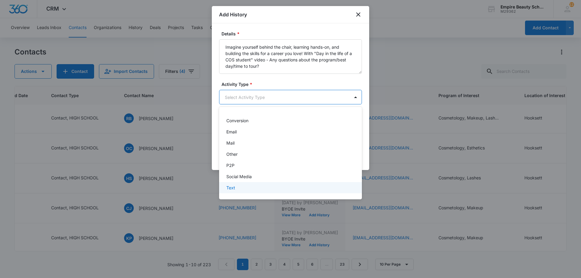
click at [236, 188] on div "Text" at bounding box center [289, 188] width 127 height 6
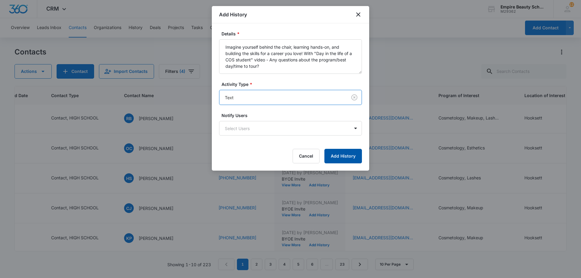
click at [348, 154] on button "Add History" at bounding box center [343, 156] width 38 height 15
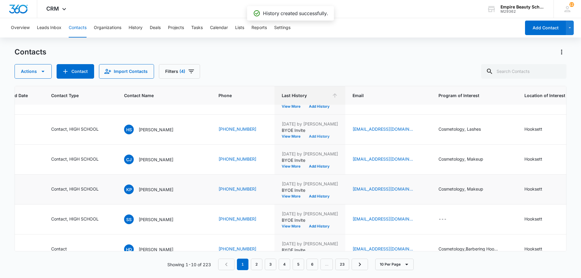
scroll to position [158, 124]
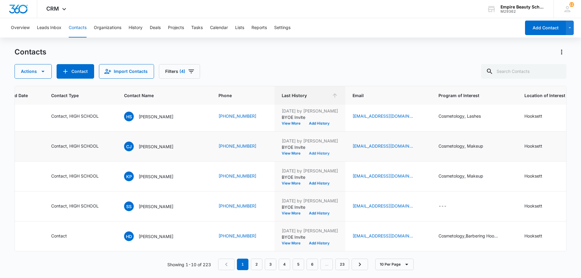
click at [318, 152] on button "Add History" at bounding box center [319, 154] width 29 height 4
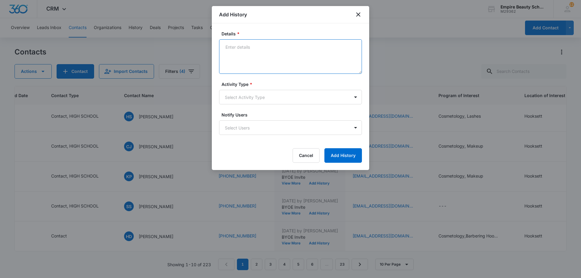
paste textarea "Imagine yourself behind the chair, learning hands-on, and building the skills f…"
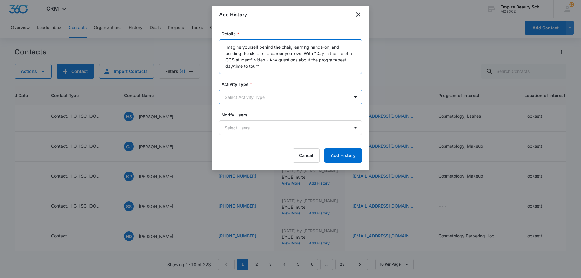
type textarea "Imagine yourself behind the chair, learning hands-on, and building the skills f…"
click at [283, 97] on body "CRM Apps Forms CRM Email Shop Payments POS Files Brand Settings Empire Beauty S…" at bounding box center [290, 139] width 581 height 278
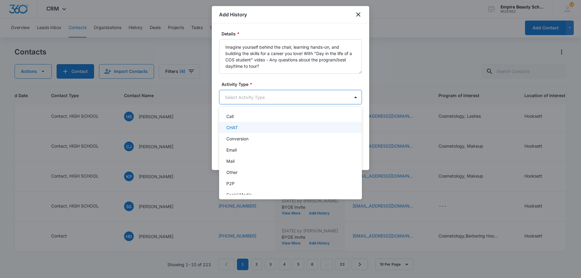
scroll to position [31, 0]
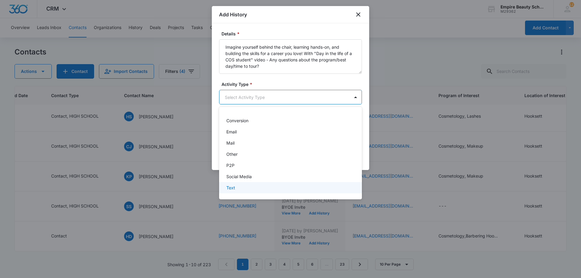
click at [255, 185] on div "Text" at bounding box center [289, 188] width 127 height 6
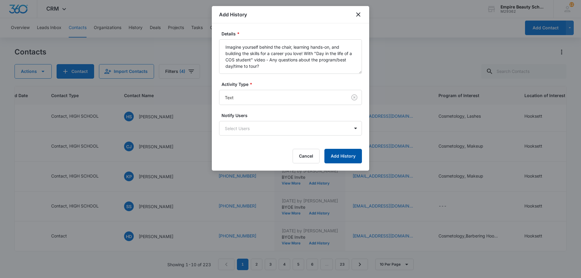
click at [340, 155] on button "Add History" at bounding box center [343, 156] width 38 height 15
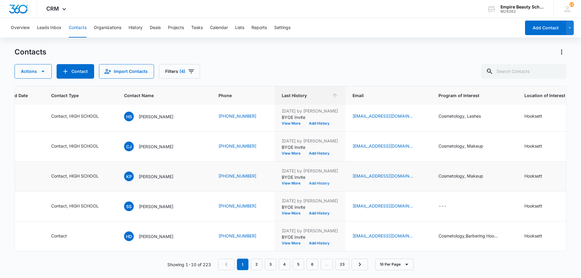
click at [310, 182] on button "Add History" at bounding box center [319, 184] width 29 height 4
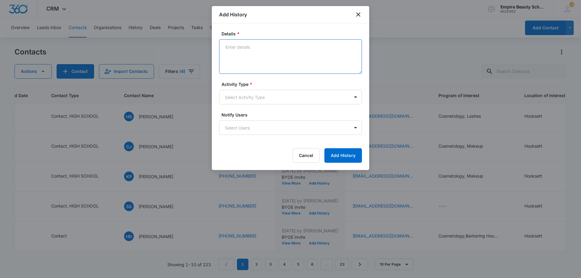
paste textarea "Imagine yourself behind the chair, learning hands-on, and building the skills f…"
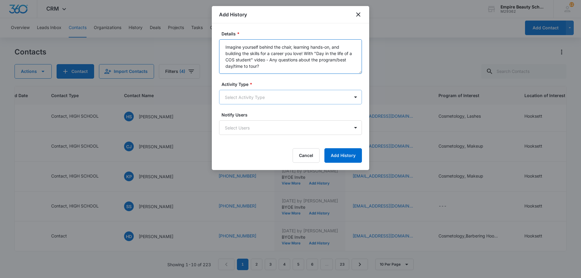
type textarea "Imagine yourself behind the chair, learning hands-on, and building the skills f…"
click at [252, 95] on body "CRM Apps Forms CRM Email Shop Payments POS Files Brand Settings Empire Beauty S…" at bounding box center [290, 139] width 581 height 278
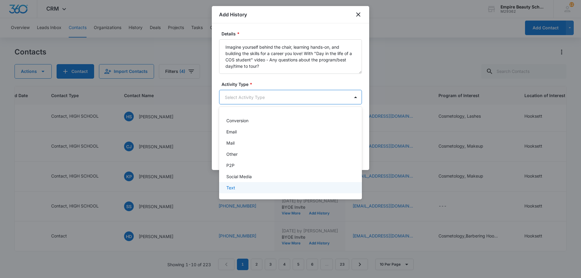
click at [249, 188] on div "Text" at bounding box center [289, 188] width 127 height 6
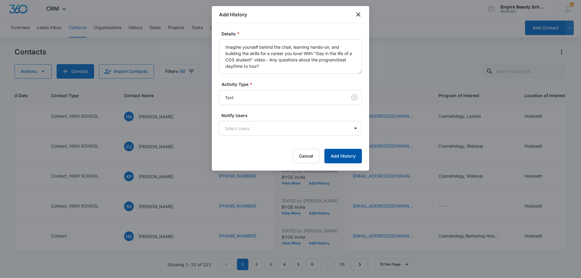
click at [352, 159] on button "Add History" at bounding box center [343, 156] width 38 height 15
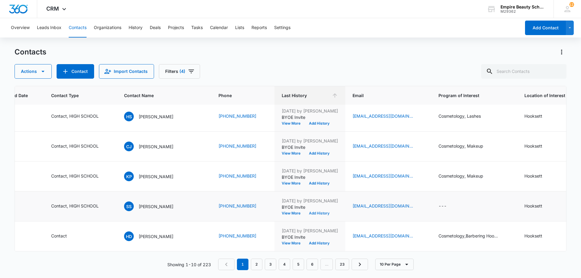
click at [307, 212] on button "Add History" at bounding box center [319, 214] width 29 height 4
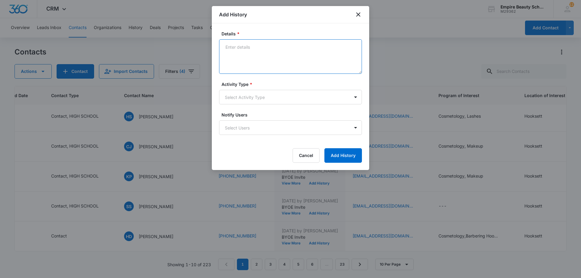
paste textarea "Imagine yourself behind the chair, learning hands-on, and building the skills f…"
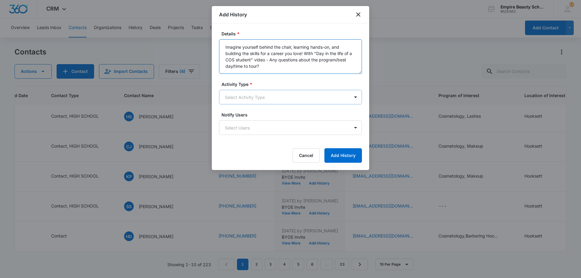
type textarea "Imagine yourself behind the chair, learning hands-on, and building the skills f…"
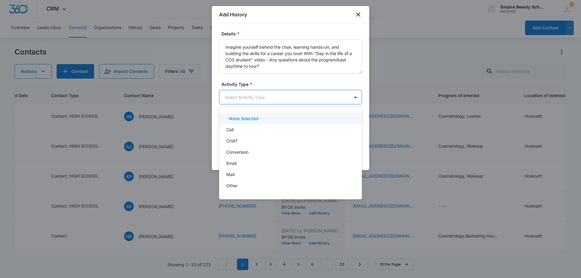
click at [266, 92] on body "CRM Apps Forms CRM Email Shop Payments POS Files Brand Settings Empire Beauty S…" at bounding box center [290, 139] width 581 height 278
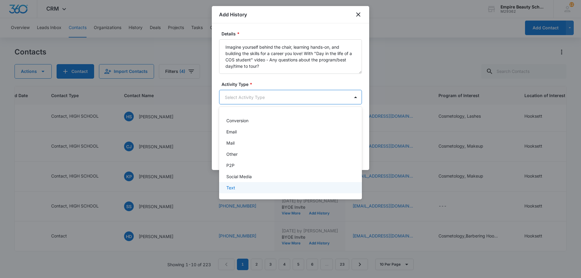
click at [244, 191] on div "Text" at bounding box center [290, 187] width 143 height 11
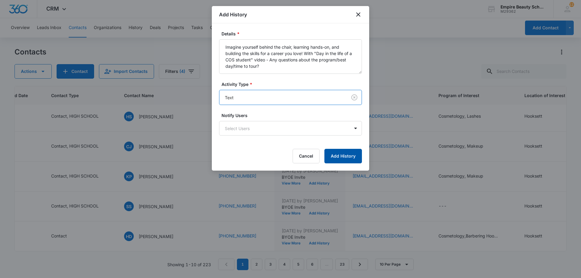
click at [355, 156] on button "Add History" at bounding box center [343, 156] width 38 height 15
